Goal: Task Accomplishment & Management: Manage account settings

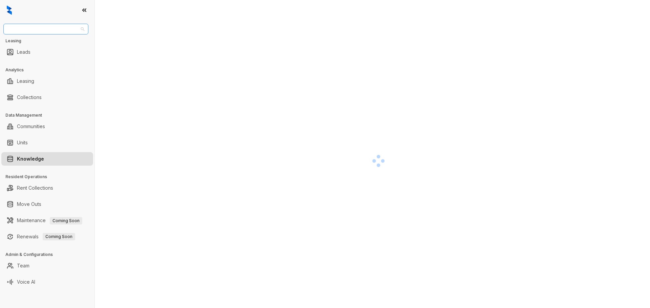
click at [65, 29] on span "AMG" at bounding box center [45, 29] width 77 height 10
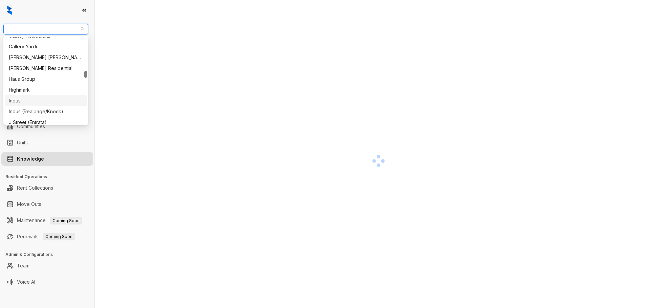
click at [41, 105] on div "Indus" at bounding box center [46, 100] width 82 height 11
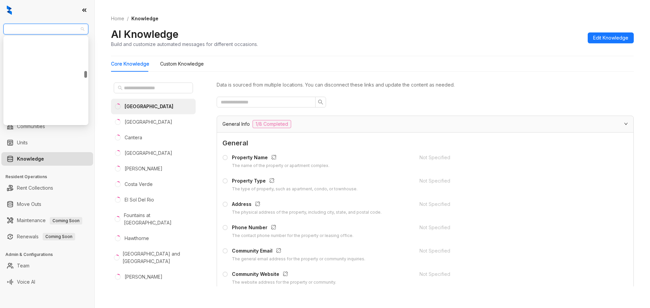
scroll to position [440, 0]
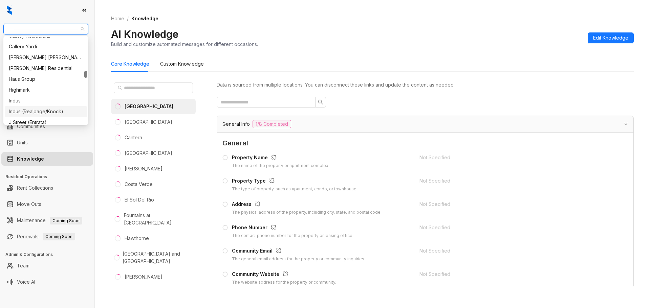
click at [53, 113] on div "Indus (Realpage/Knock)" at bounding box center [46, 111] width 74 height 7
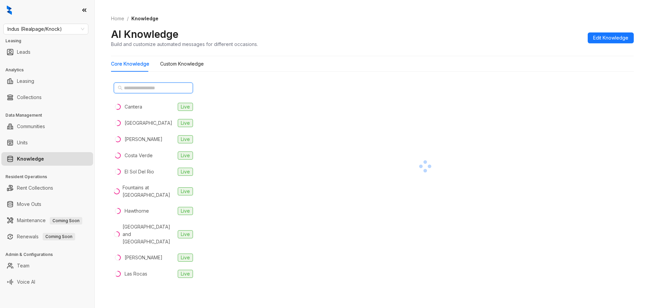
click at [148, 87] on input "text" at bounding box center [154, 87] width 60 height 7
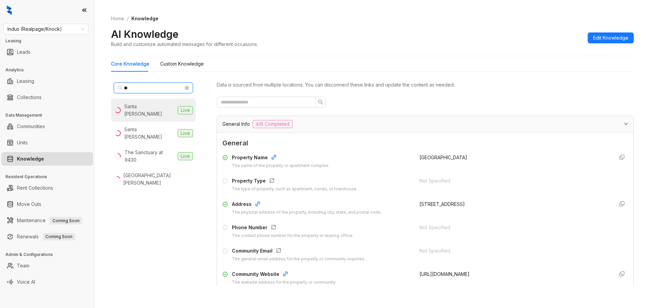
type input "**"
click at [150, 109] on div "Santa [PERSON_NAME]" at bounding box center [149, 110] width 51 height 15
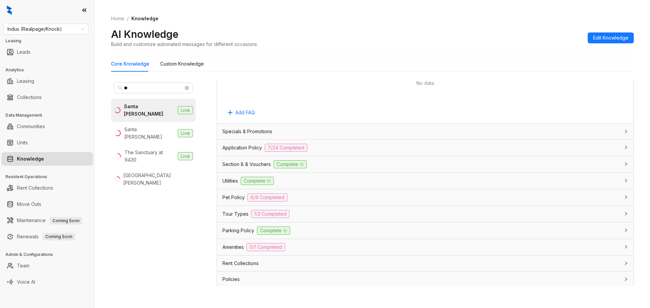
scroll to position [406, 0]
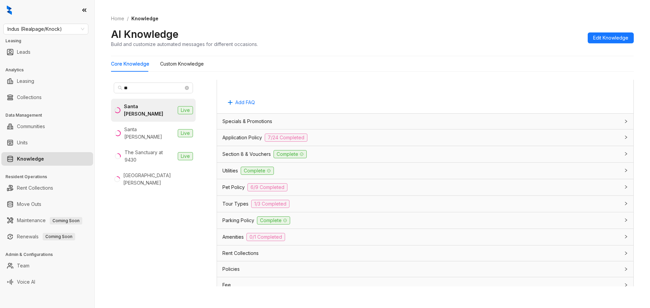
click at [330, 171] on div "Utilities Complete" at bounding box center [420, 171] width 397 height 8
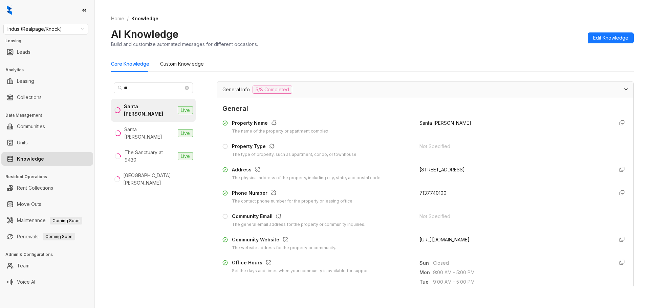
scroll to position [0, 0]
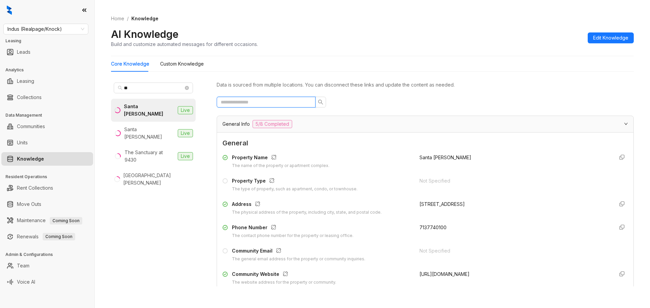
click at [252, 103] on input "text" at bounding box center [263, 101] width 85 height 7
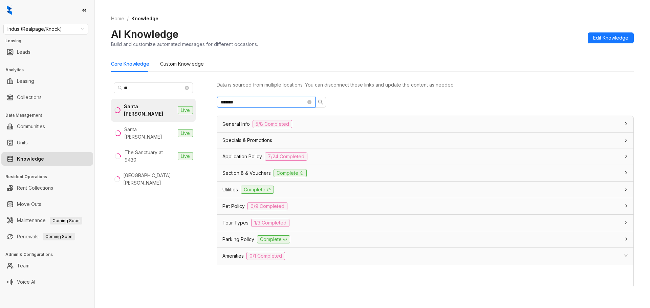
type input "*******"
drag, startPoint x: 297, startPoint y: 259, endPoint x: 298, endPoint y: 255, distance: 4.3
click at [297, 259] on div "Amenities 0/1 Completed" at bounding box center [420, 256] width 397 height 8
click at [307, 241] on div "Parking Policy Complete" at bounding box center [420, 239] width 397 height 8
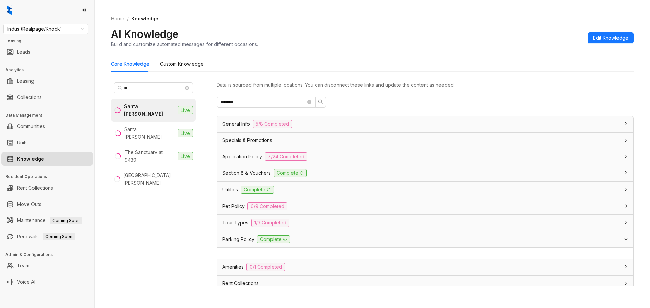
scroll to position [34, 0]
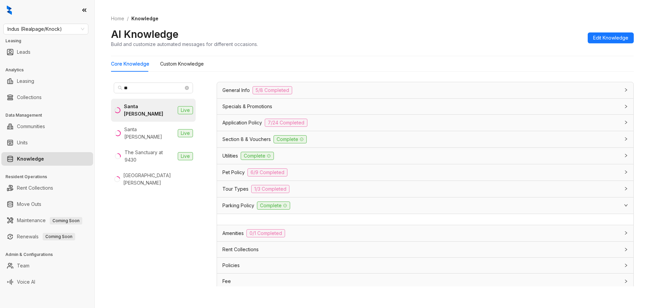
click at [307, 239] on div "Amenities 0/1 Completed" at bounding box center [425, 233] width 416 height 16
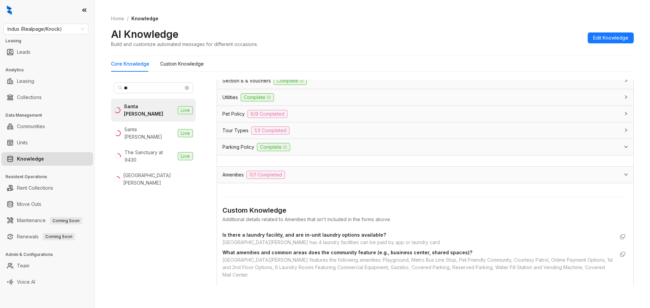
scroll to position [179, 0]
